Goal: Information Seeking & Learning: Find specific fact

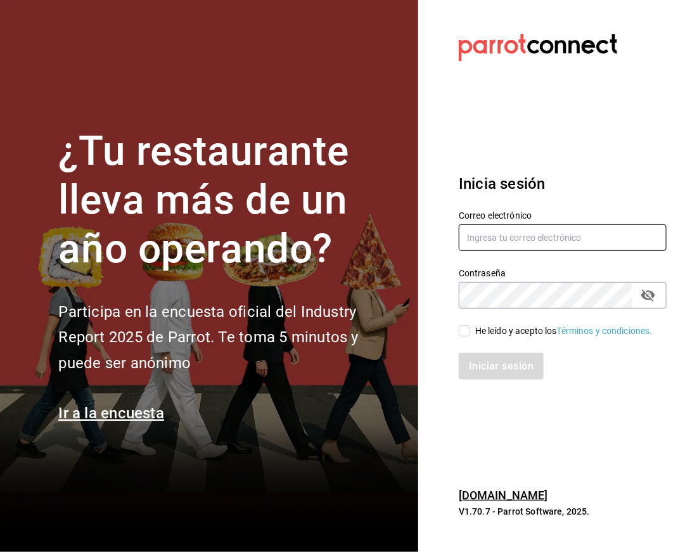
click at [480, 228] on input "text" at bounding box center [563, 237] width 208 height 27
type input "facturacion@zuda.mx"
click at [463, 331] on input "He leído y acepto los Términos y condiciones." at bounding box center [464, 330] width 11 height 11
checkbox input "true"
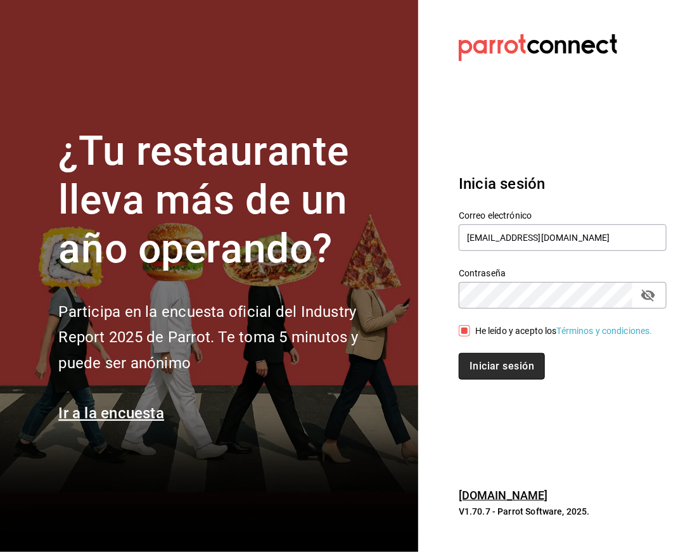
click at [497, 365] on button "Iniciar sesión" at bounding box center [502, 366] width 86 height 27
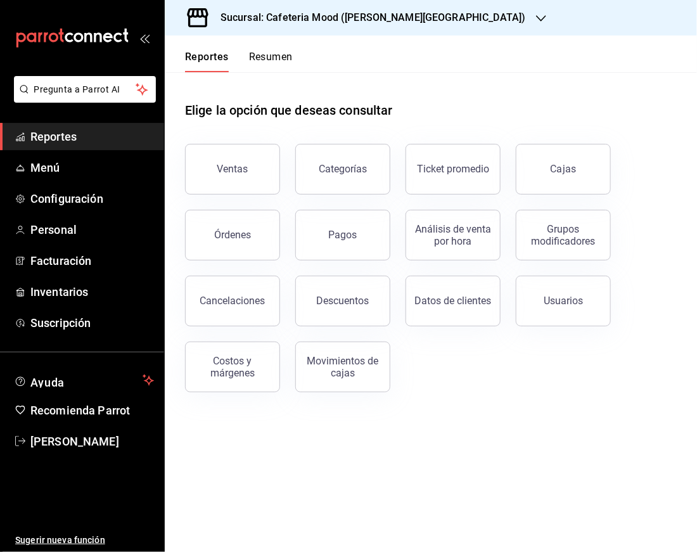
click at [322, 2] on div "Sucursal: Cafeteria Mood ([PERSON_NAME][GEOGRAPHIC_DATA])" at bounding box center [363, 17] width 376 height 35
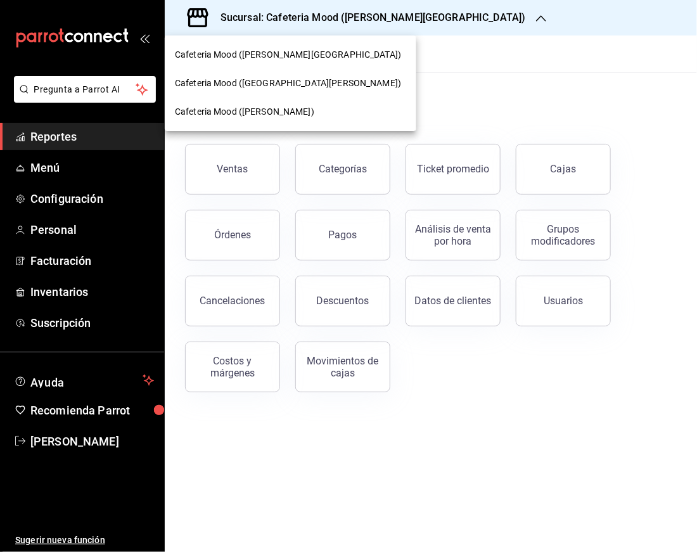
click at [297, 81] on span "Cafeteria Mood ([GEOGRAPHIC_DATA][PERSON_NAME])" at bounding box center [288, 83] width 226 height 13
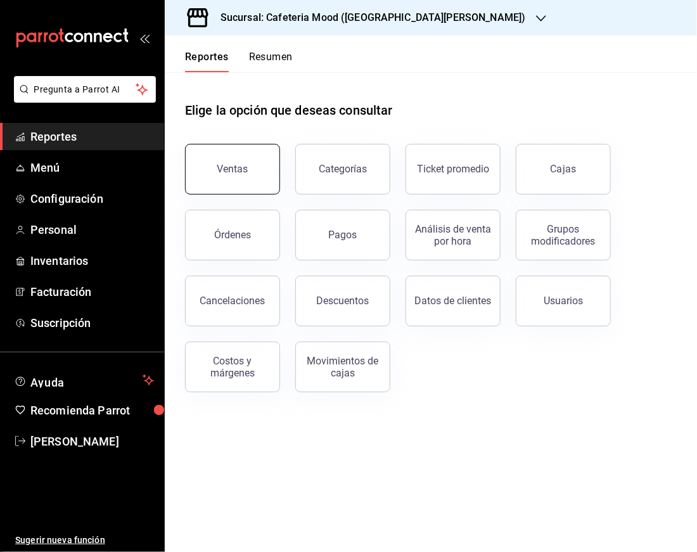
click at [248, 146] on button "Ventas" at bounding box center [232, 169] width 95 height 51
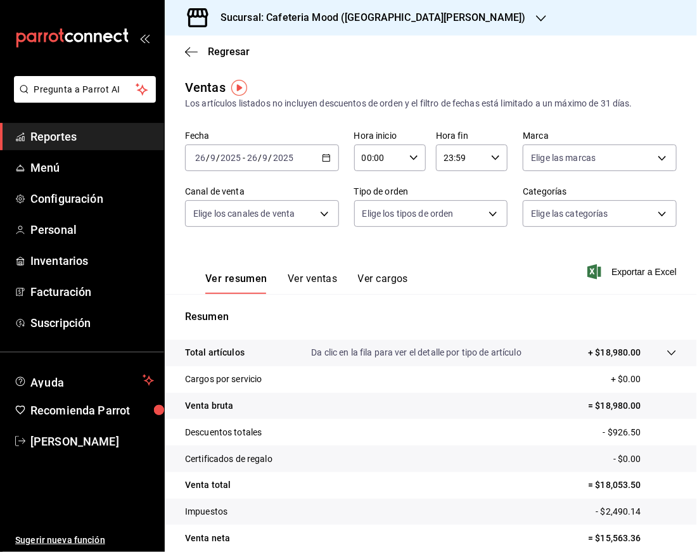
click at [320, 150] on div "[DATE] [DATE] - [DATE] [DATE]" at bounding box center [262, 157] width 154 height 27
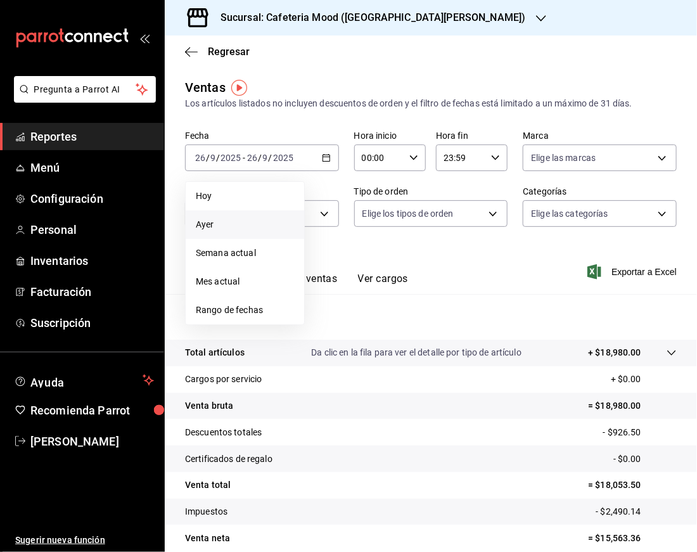
click at [233, 226] on span "Ayer" at bounding box center [245, 224] width 98 height 13
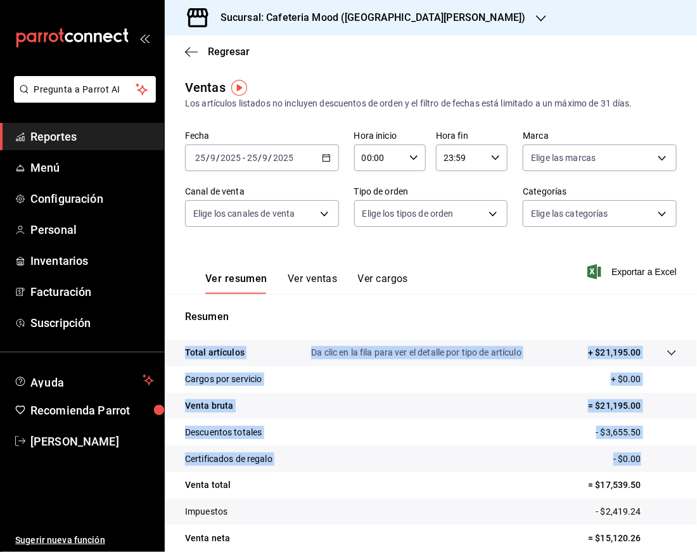
drag, startPoint x: 685, startPoint y: 465, endPoint x: 694, endPoint y: 509, distance: 45.3
click at [694, 509] on div "Regresar Ventas Los artículos listados no incluyen descuentos de orden y el fil…" at bounding box center [431, 293] width 532 height 516
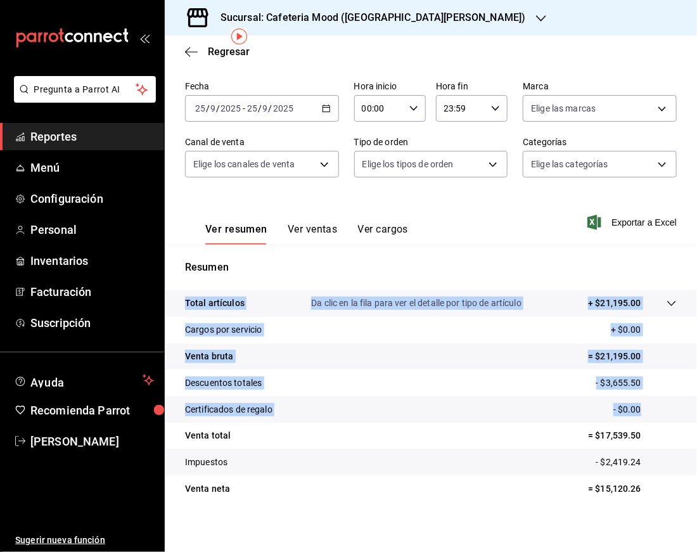
scroll to position [51, 0]
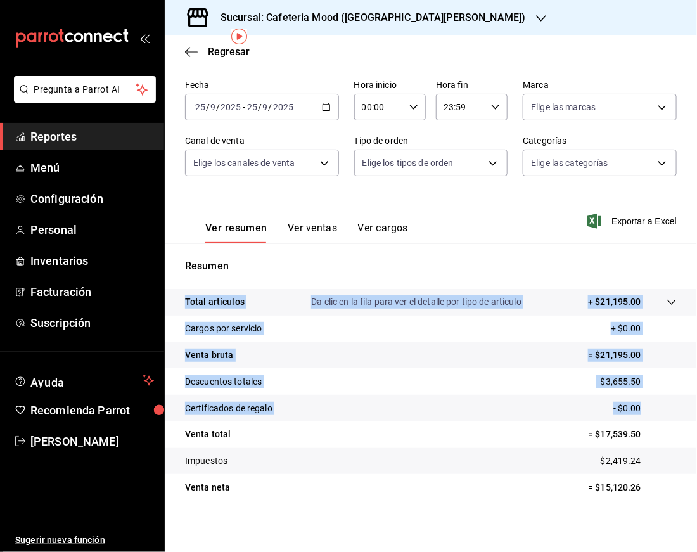
click at [626, 498] on tr "Venta neta = $15,120.26" at bounding box center [431, 487] width 532 height 27
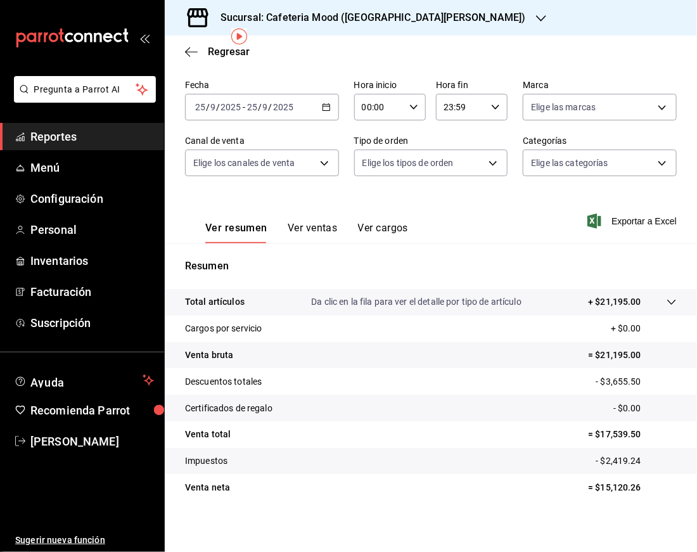
click at [613, 488] on p "= $15,120.26" at bounding box center [632, 487] width 89 height 13
copy p "15,120.26"
click at [317, 11] on h3 "Sucursal: Cafeteria Mood ([GEOGRAPHIC_DATA][PERSON_NAME])" at bounding box center [367, 17] width 315 height 15
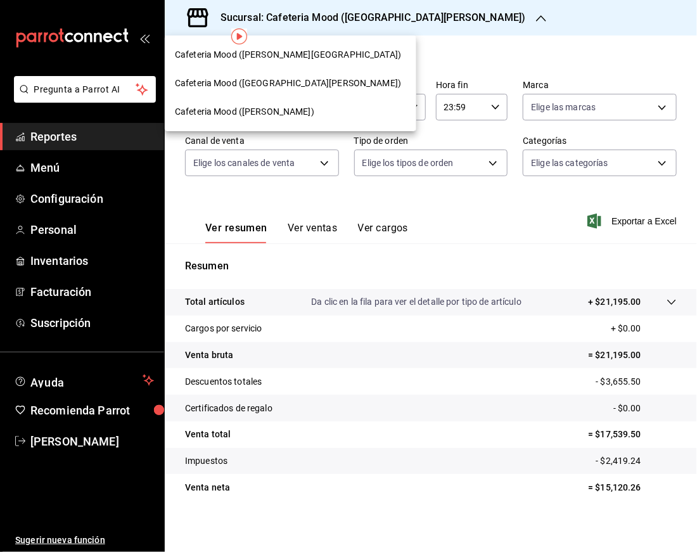
click at [277, 49] on span "Cafeteria Mood ([PERSON_NAME][GEOGRAPHIC_DATA])" at bounding box center [288, 54] width 226 height 13
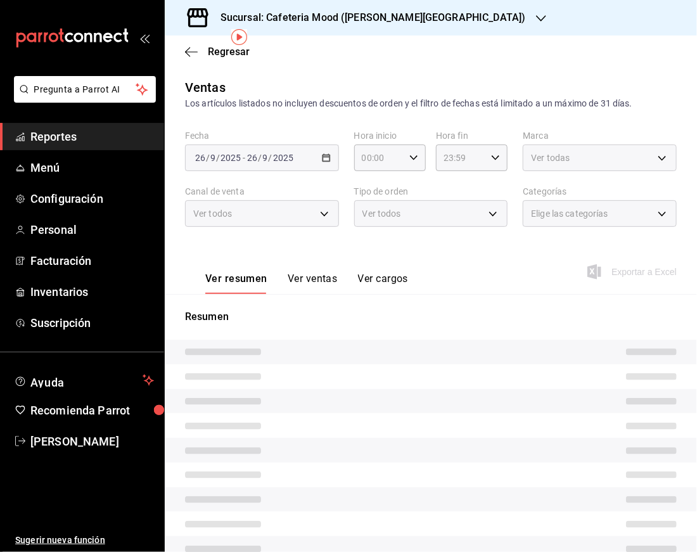
scroll to position [65, 0]
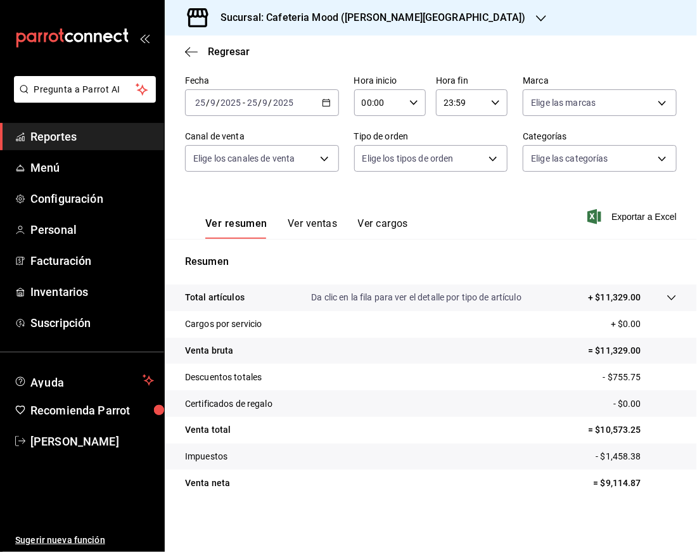
scroll to position [56, 0]
click at [620, 485] on p "= $9,114.87" at bounding box center [635, 482] width 83 height 13
copy p "9,114.87"
click at [620, 485] on p "= $9,114.87" at bounding box center [635, 482] width 83 height 13
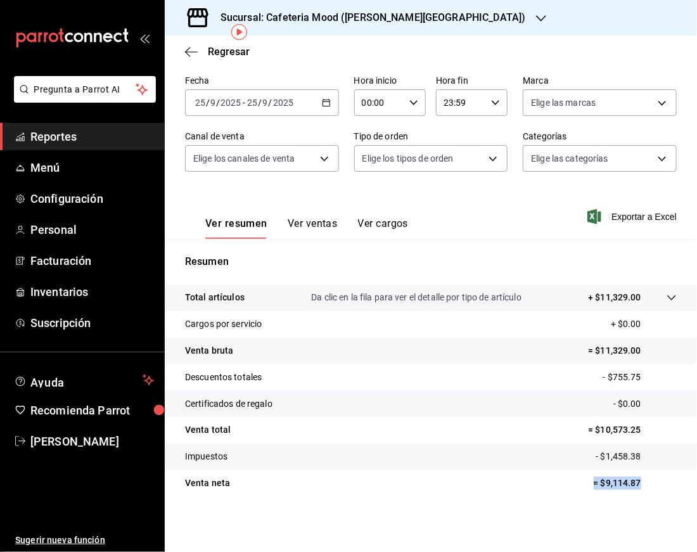
click at [620, 485] on p "= $9,114.87" at bounding box center [635, 482] width 83 height 13
click at [263, 29] on div "Sucursal: Cafeteria Mood ([PERSON_NAME][GEOGRAPHIC_DATA])" at bounding box center [363, 17] width 376 height 35
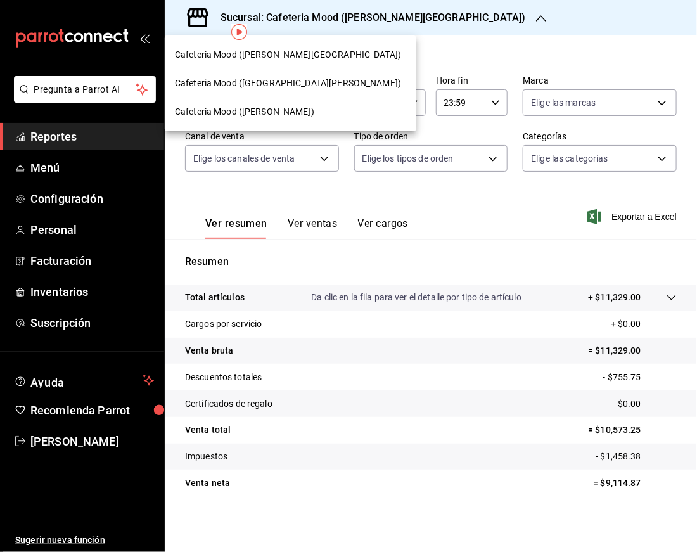
click at [270, 106] on div "Cafeteria Mood ([PERSON_NAME])" at bounding box center [290, 111] width 231 height 13
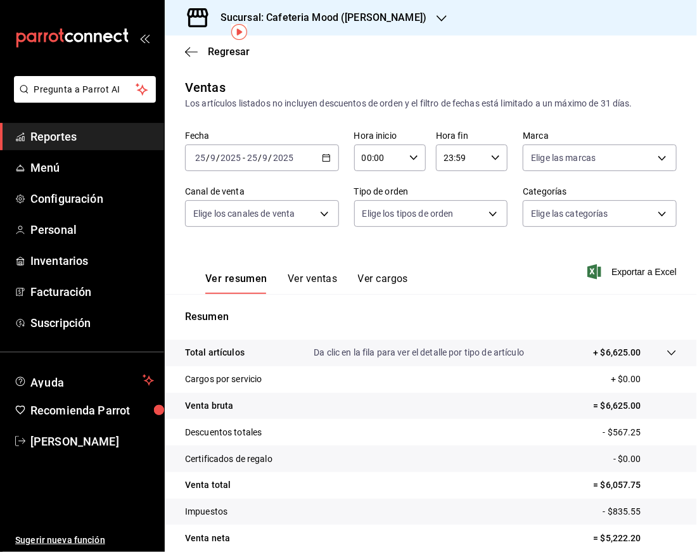
scroll to position [56, 0]
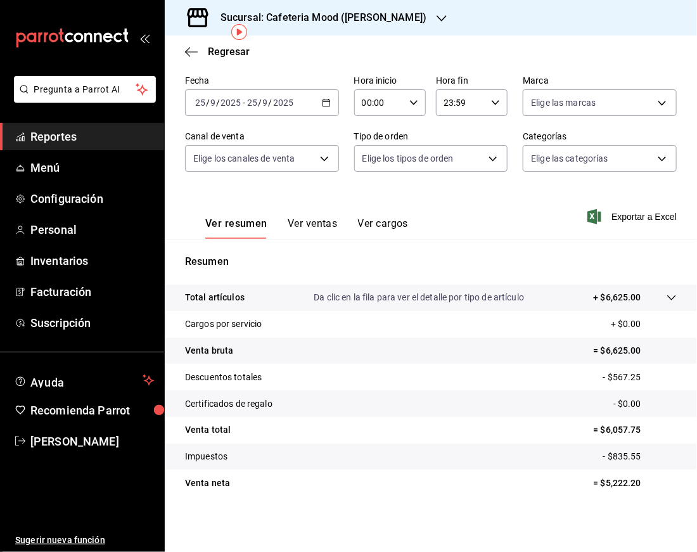
click at [609, 484] on p "= $5,222.20" at bounding box center [635, 482] width 83 height 13
copy p "5,222.20"
click at [436, 17] on icon "button" at bounding box center [441, 18] width 10 height 6
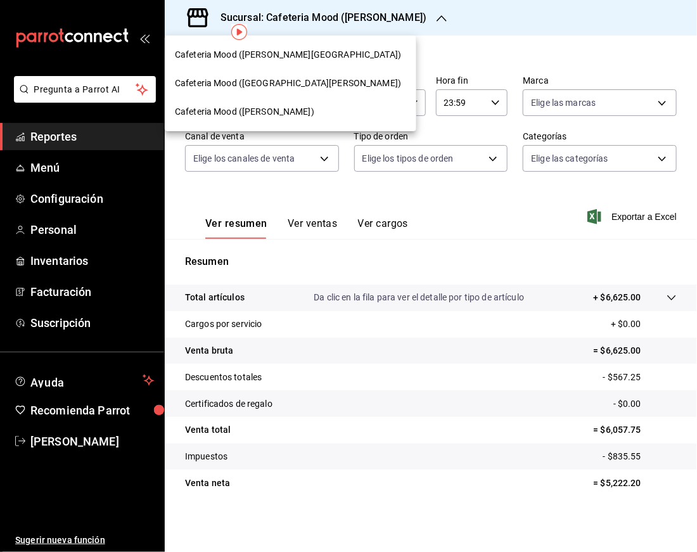
click at [304, 39] on nav "Cafeteria Mood ([PERSON_NAME][GEOGRAPHIC_DATA]) Cafeteria Mood ([GEOGRAPHIC_DAT…" at bounding box center [290, 83] width 251 height 96
click at [305, 62] on div "Cafeteria Mood ([PERSON_NAME][GEOGRAPHIC_DATA])" at bounding box center [290, 55] width 251 height 29
